Goal: Task Accomplishment & Management: Manage account settings

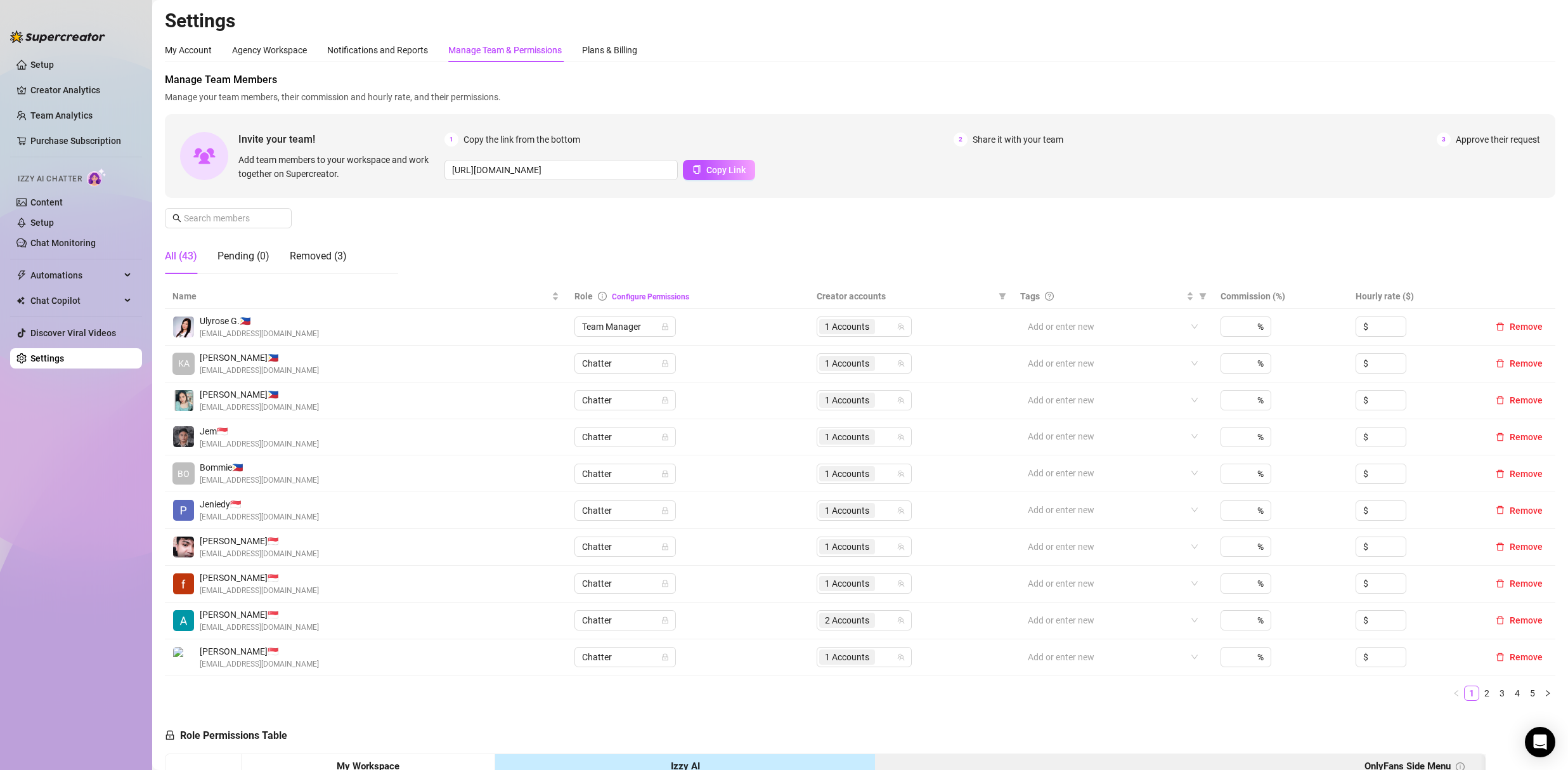
click at [499, 52] on div "Manage Team & Permissions" at bounding box center [505, 50] width 114 height 14
